Goal: Check status: Check status

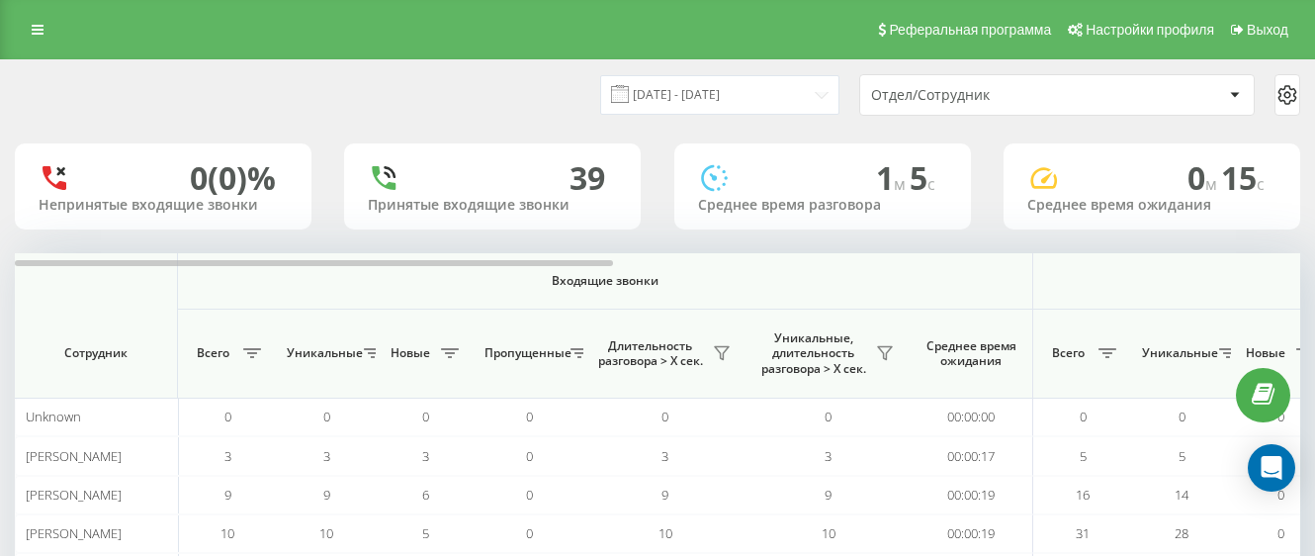
scroll to position [172, 0]
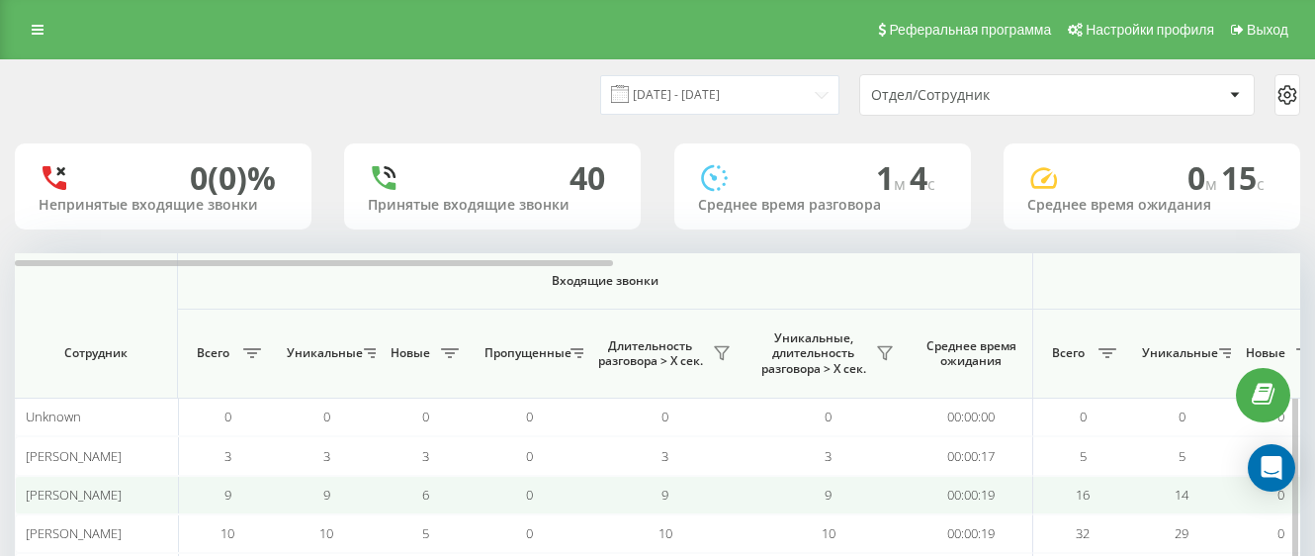
scroll to position [172, 0]
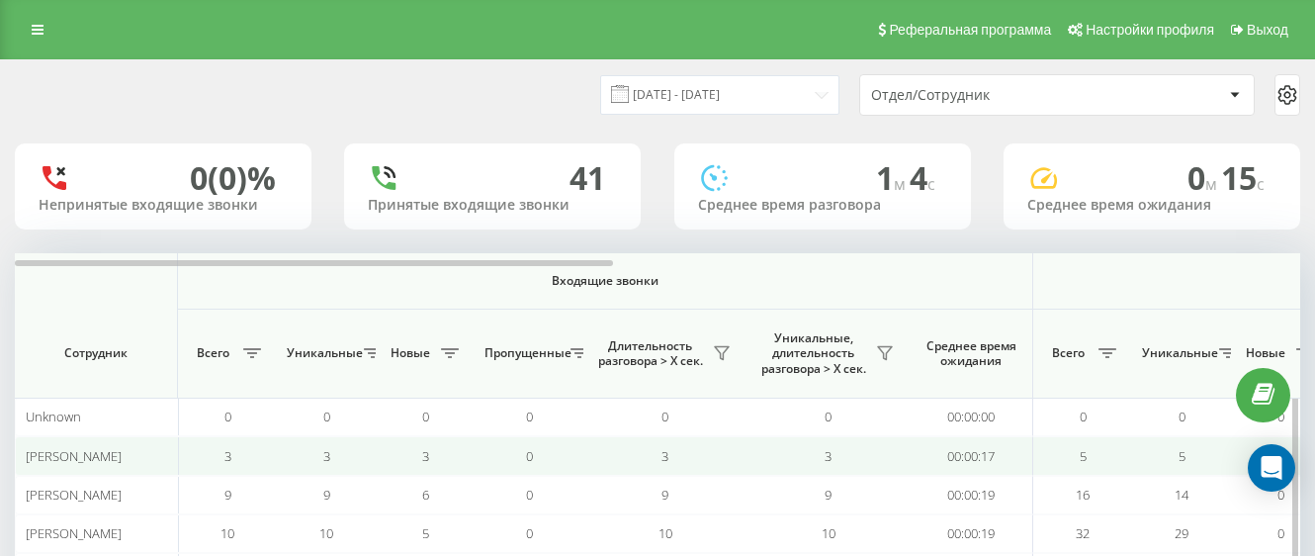
scroll to position [172, 0]
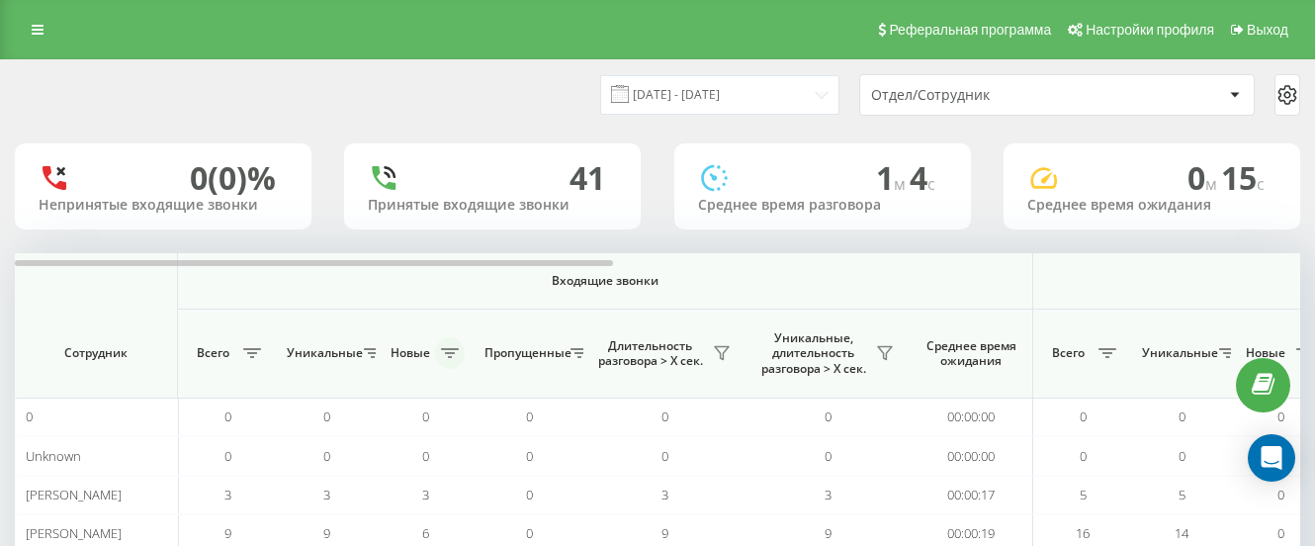
scroll to position [198, 0]
